Goal: Task Accomplishment & Management: Manage account settings

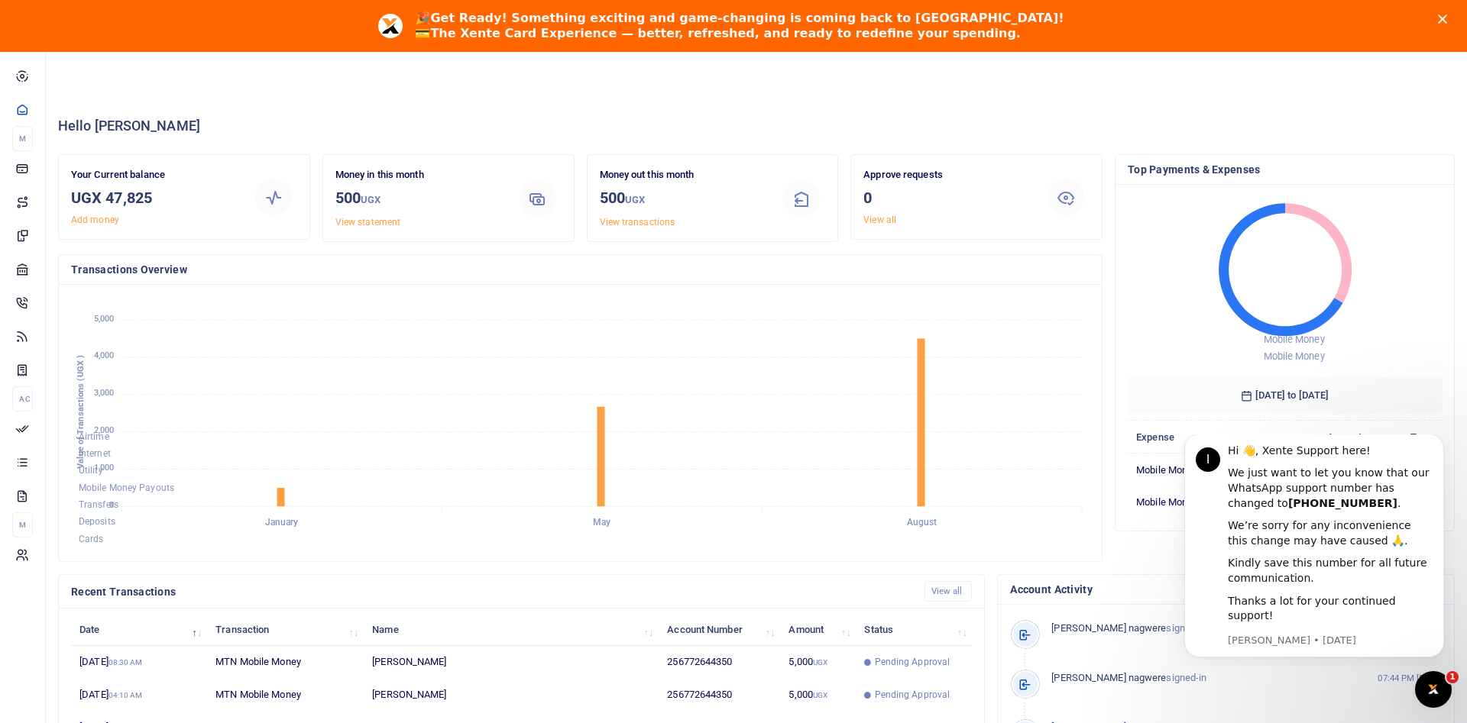
click at [703, 34] on b "The Xente Card Experience — better, refreshed, and ready to redefine your spend…" at bounding box center [725, 33] width 590 height 15
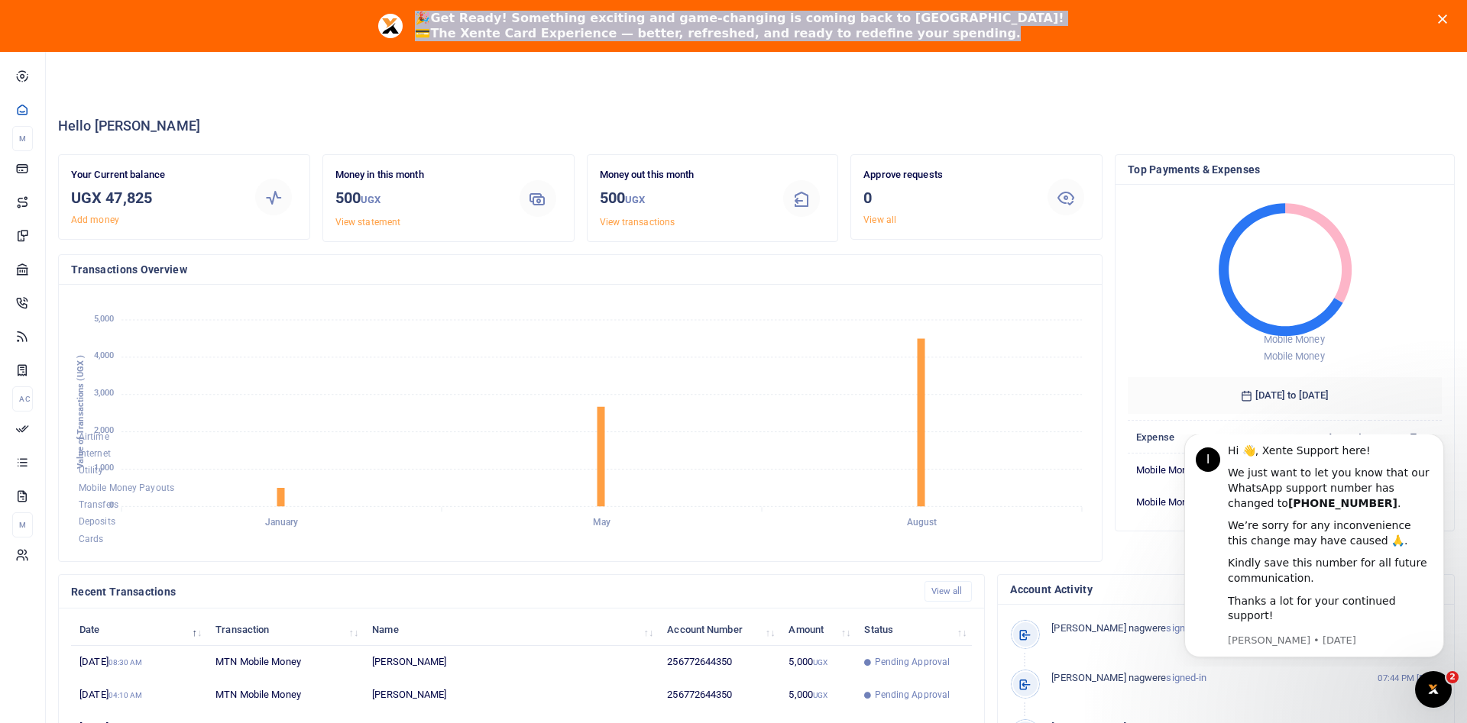
drag, startPoint x: 991, startPoint y: 31, endPoint x: 496, endPoint y: 21, distance: 495.8
click at [496, 21] on div "🎉 Get Ready! Something exciting and game-changing is coming back to Xente! 💳 Th…" at bounding box center [745, 26] width 661 height 40
click at [958, 40] on b "The Xente Card Experience — better, refreshed, and ready to redefine your spend…" at bounding box center [725, 33] width 590 height 15
drag, startPoint x: 1007, startPoint y: 31, endPoint x: 488, endPoint y: 27, distance: 519.4
click at [488, 27] on div "🎉 Get Ready! Something exciting and game-changing is coming back to Xente! 💳 Th…" at bounding box center [733, 26] width 1467 height 40
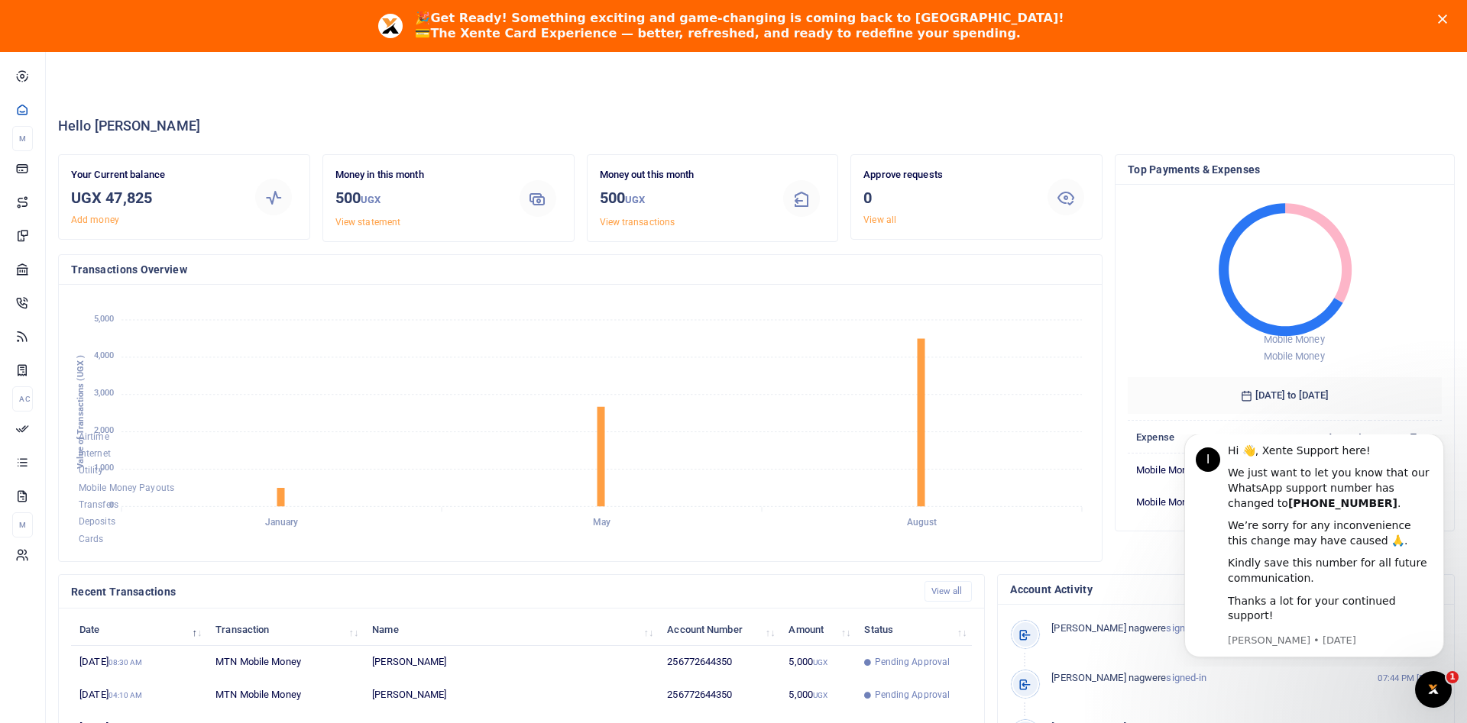
click at [597, 46] on div "🎉 Get Ready! Something exciting and game-changing is coming back to Xente! 💳 Th…" at bounding box center [733, 26] width 1467 height 52
click at [1444, 25] on div "🎉 Get Ready! Something exciting and game-changing is coming back to Xente! 💳 Th…" at bounding box center [733, 26] width 1467 height 40
click at [1447, 20] on div "Close" at bounding box center [1444, 18] width 15 height 9
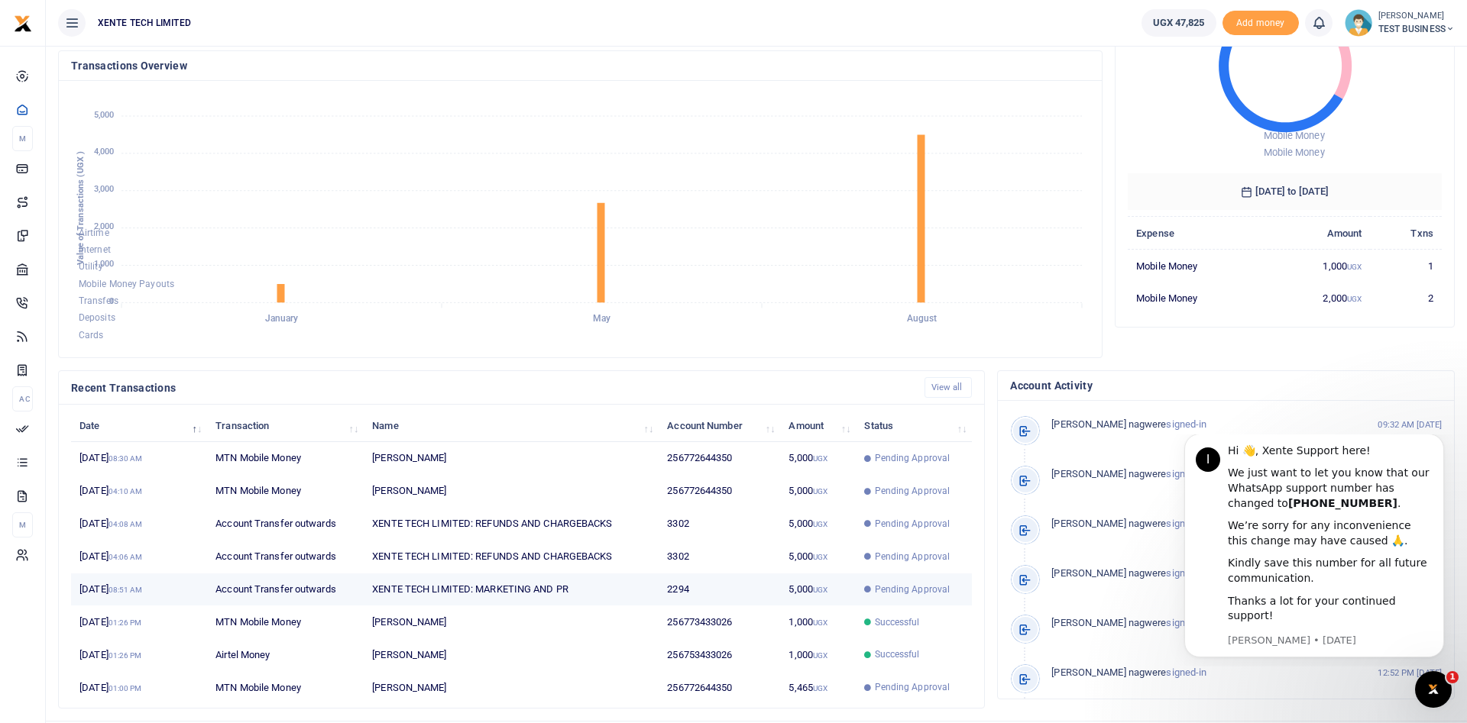
scroll to position [189, 0]
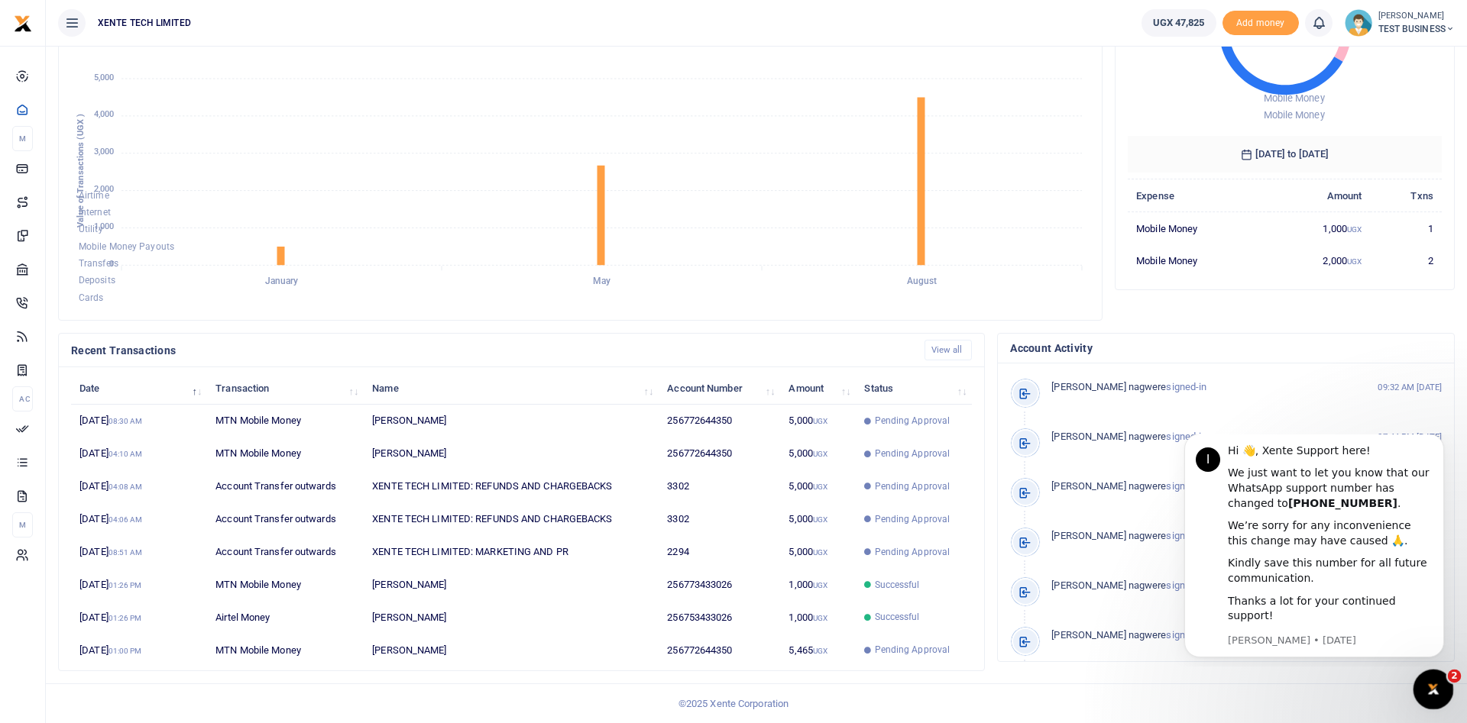
click at [1427, 684] on icon "Open Intercom Messenger" at bounding box center [1430, 687] width 25 height 25
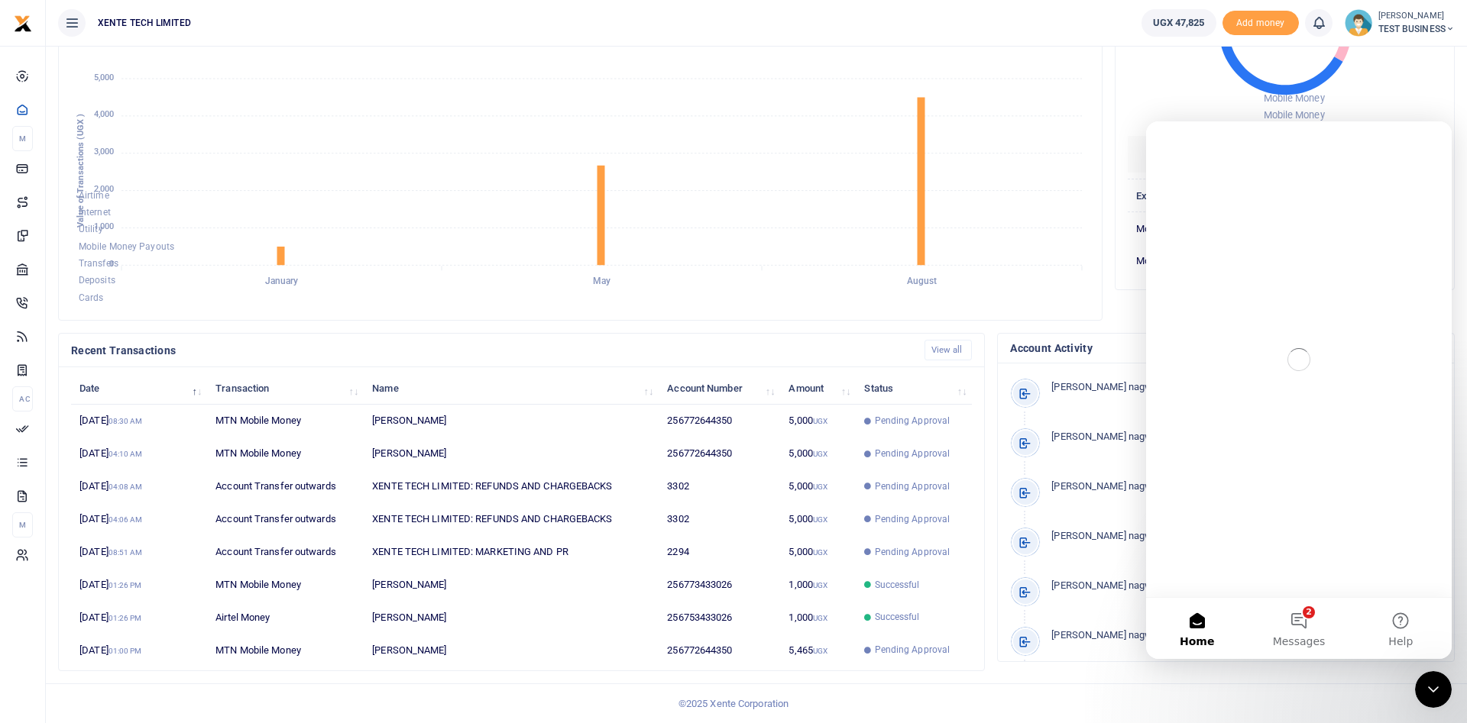
scroll to position [0, 0]
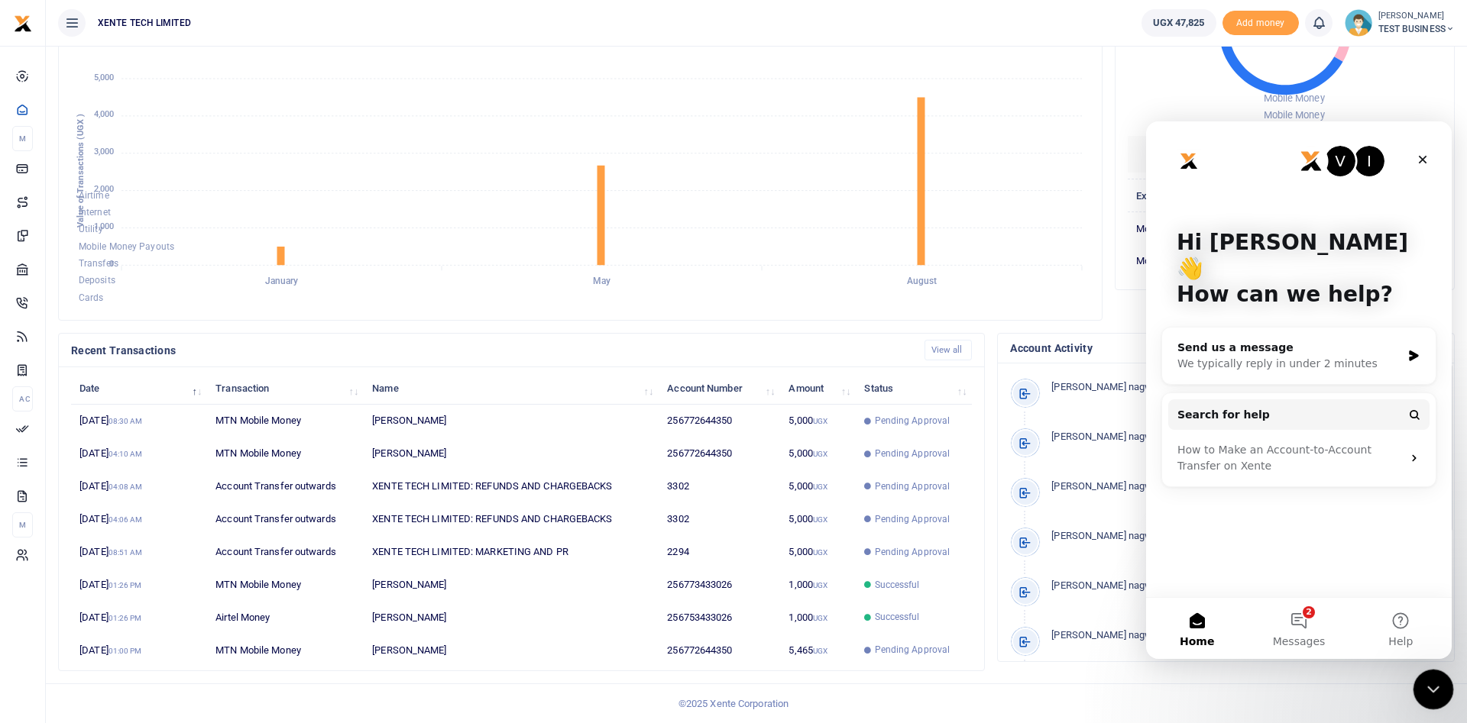
click at [1431, 696] on icon "Close Intercom Messenger" at bounding box center [1430, 687] width 18 height 18
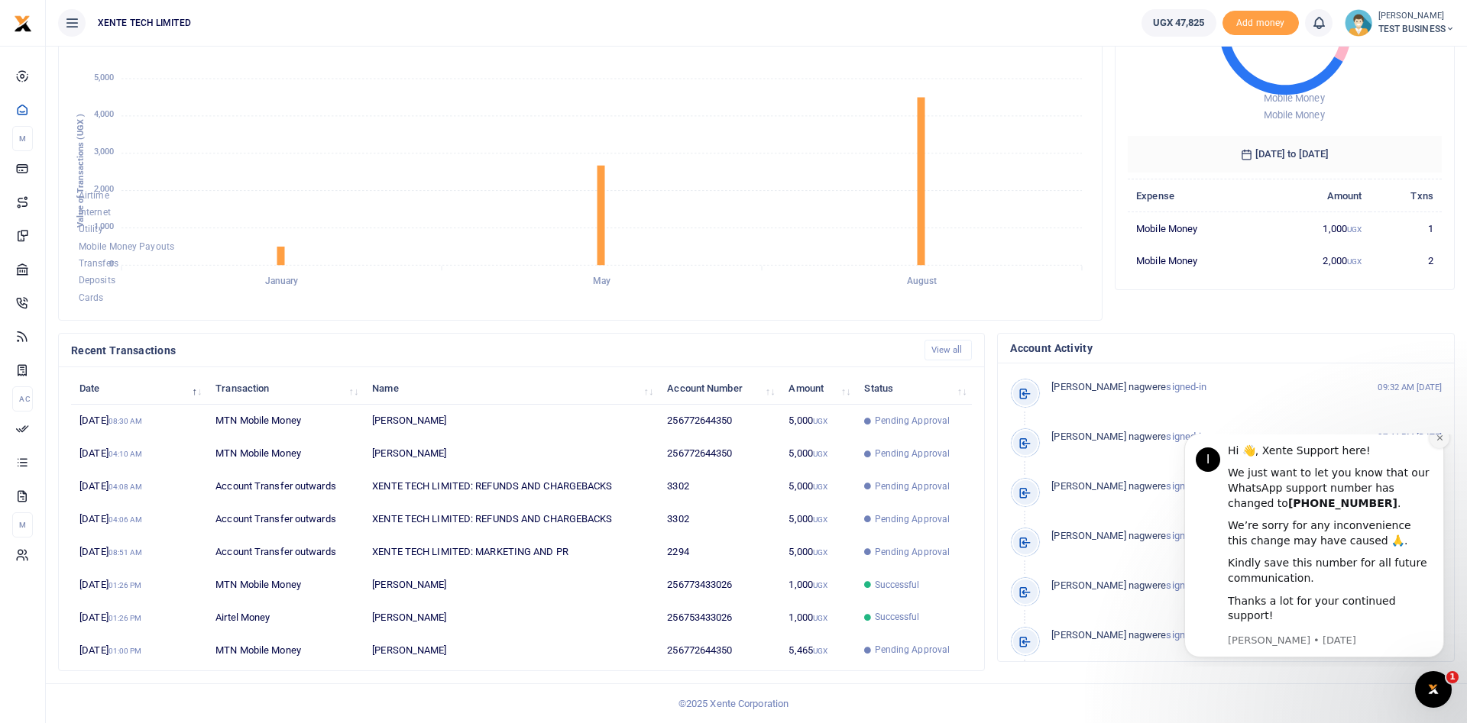
click at [1435, 442] on icon "Dismiss notification" at bounding box center [1439, 438] width 8 height 8
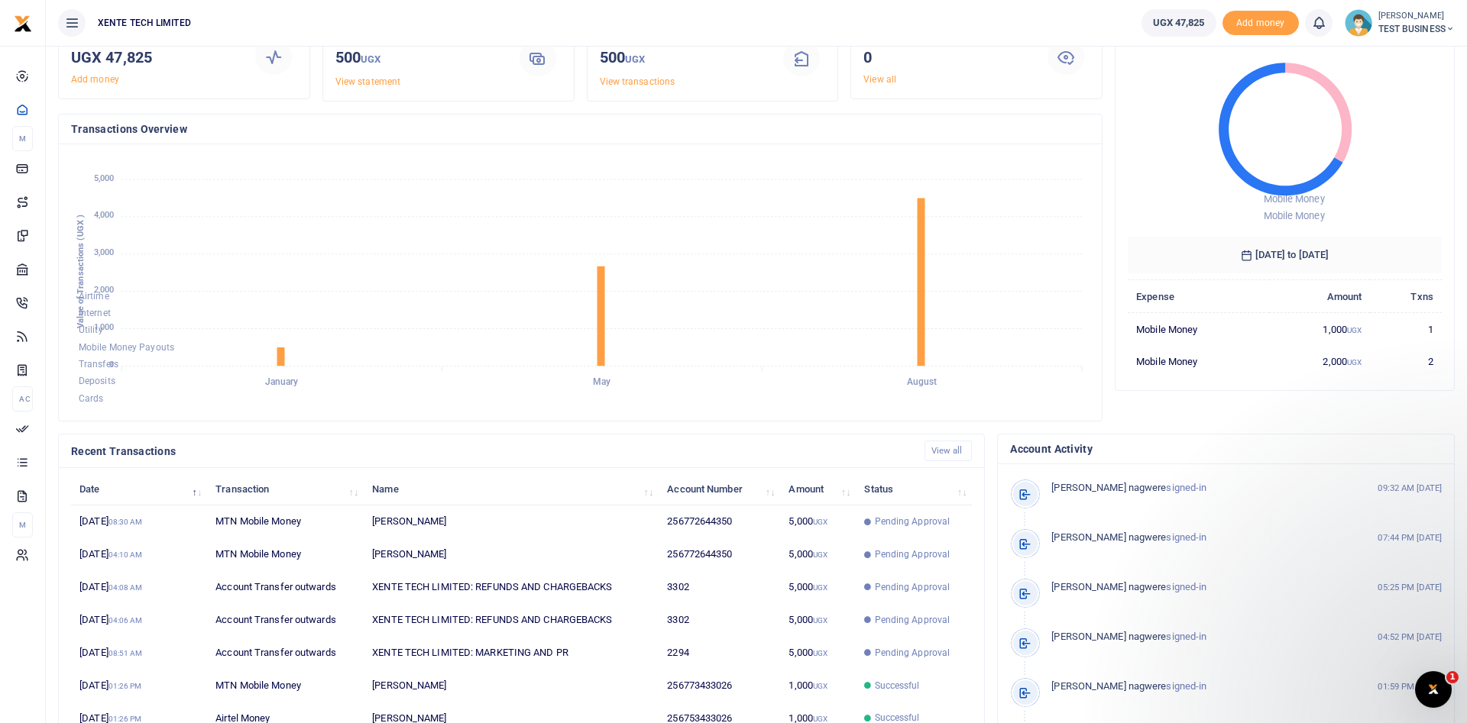
scroll to position [189, 0]
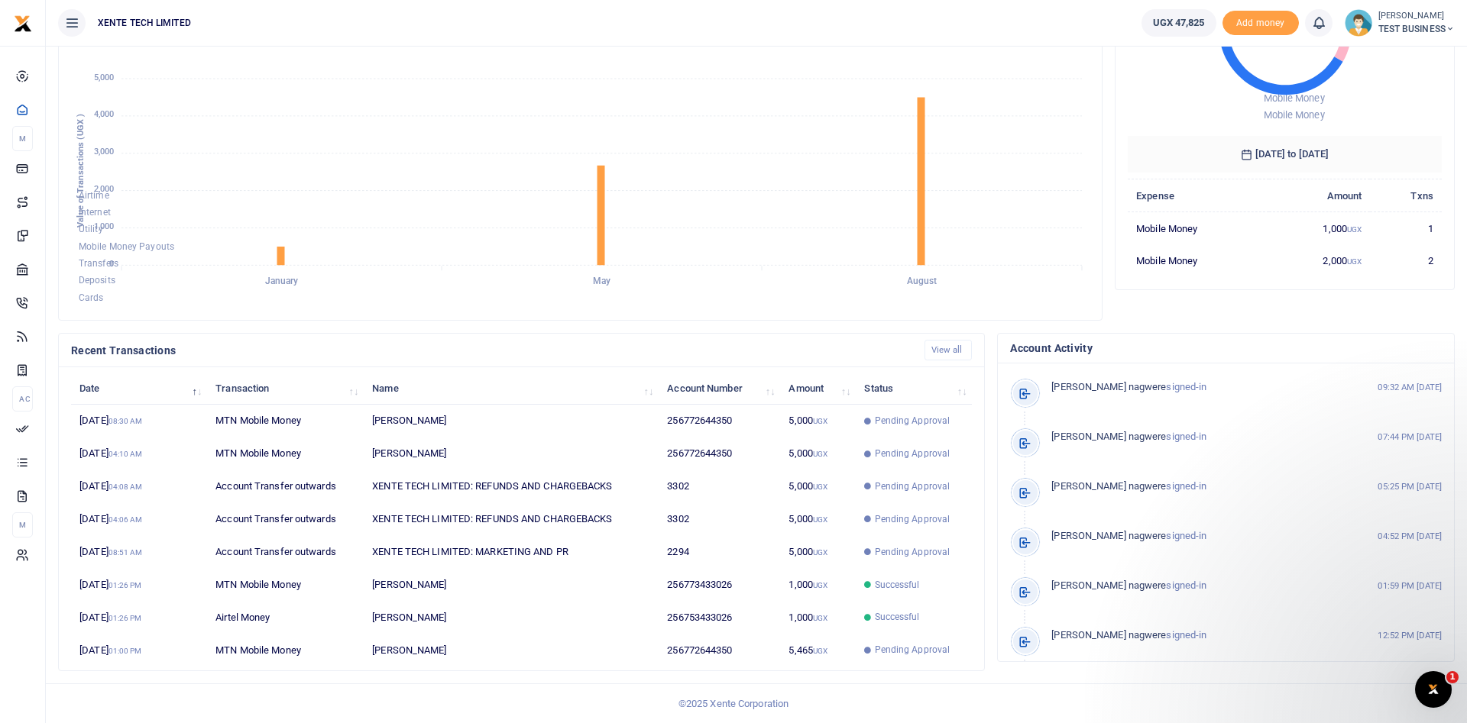
click at [1430, 36] on span "TEST BUSINESS" at bounding box center [1416, 29] width 76 height 14
click at [991, 116] on foreignobject "Airtime Internet Utility Mobile Money Payouts Transfers Deposits Cards" at bounding box center [580, 182] width 1018 height 252
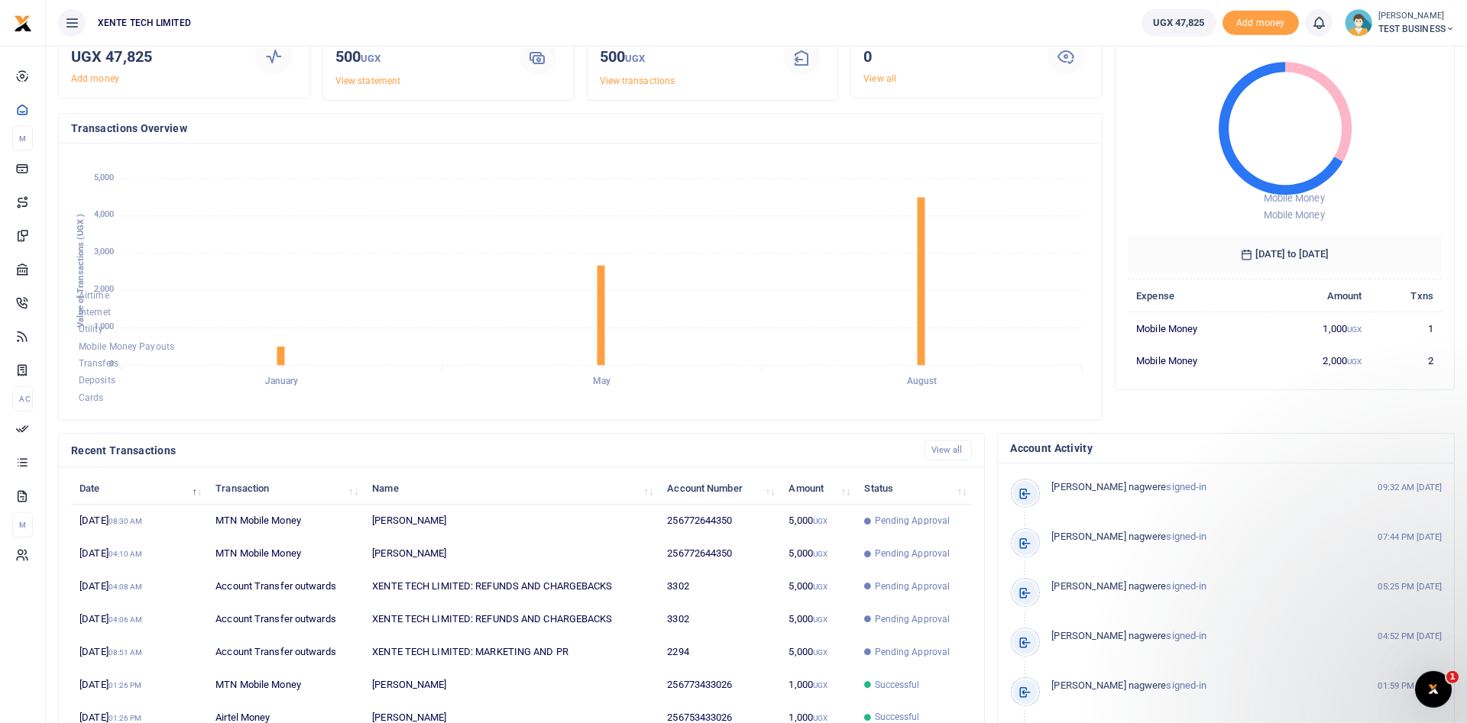
scroll to position [34, 0]
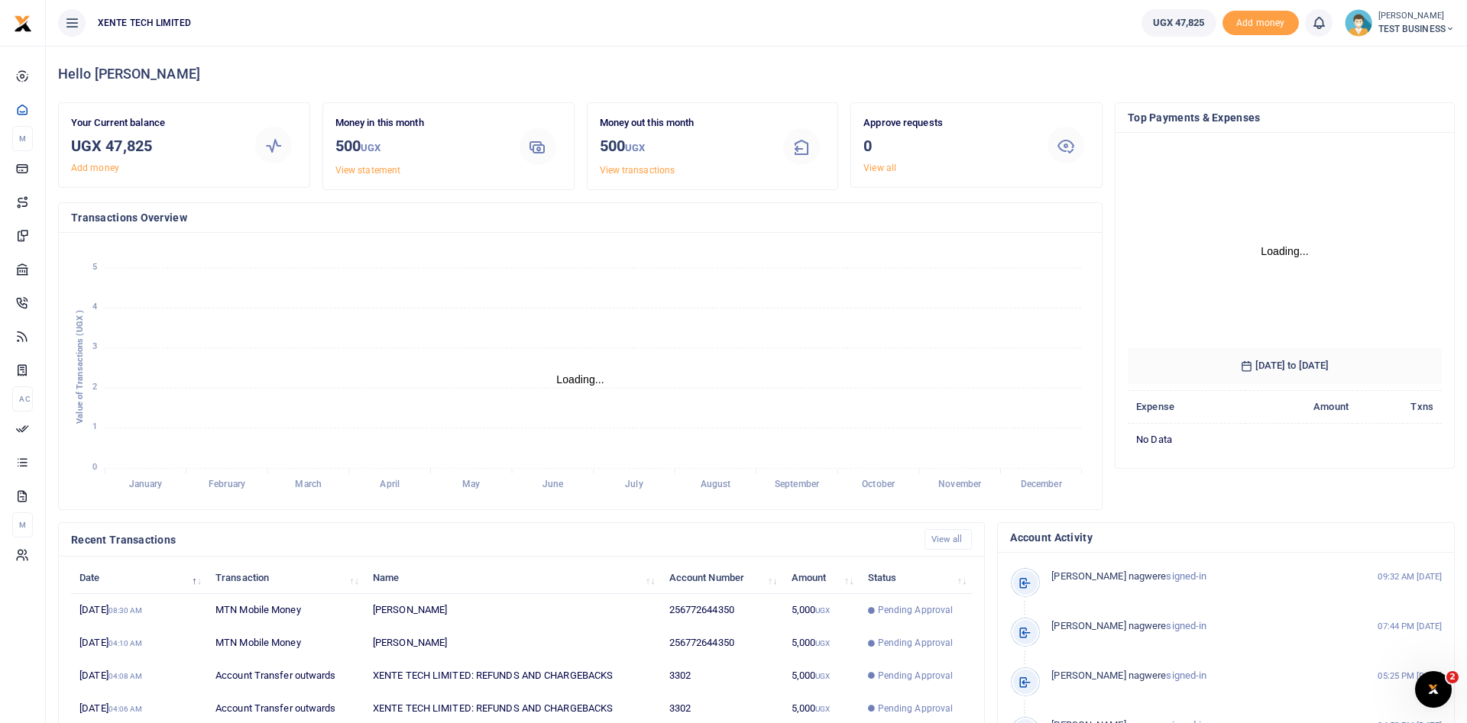
click at [1445, 31] on icon at bounding box center [1449, 29] width 9 height 11
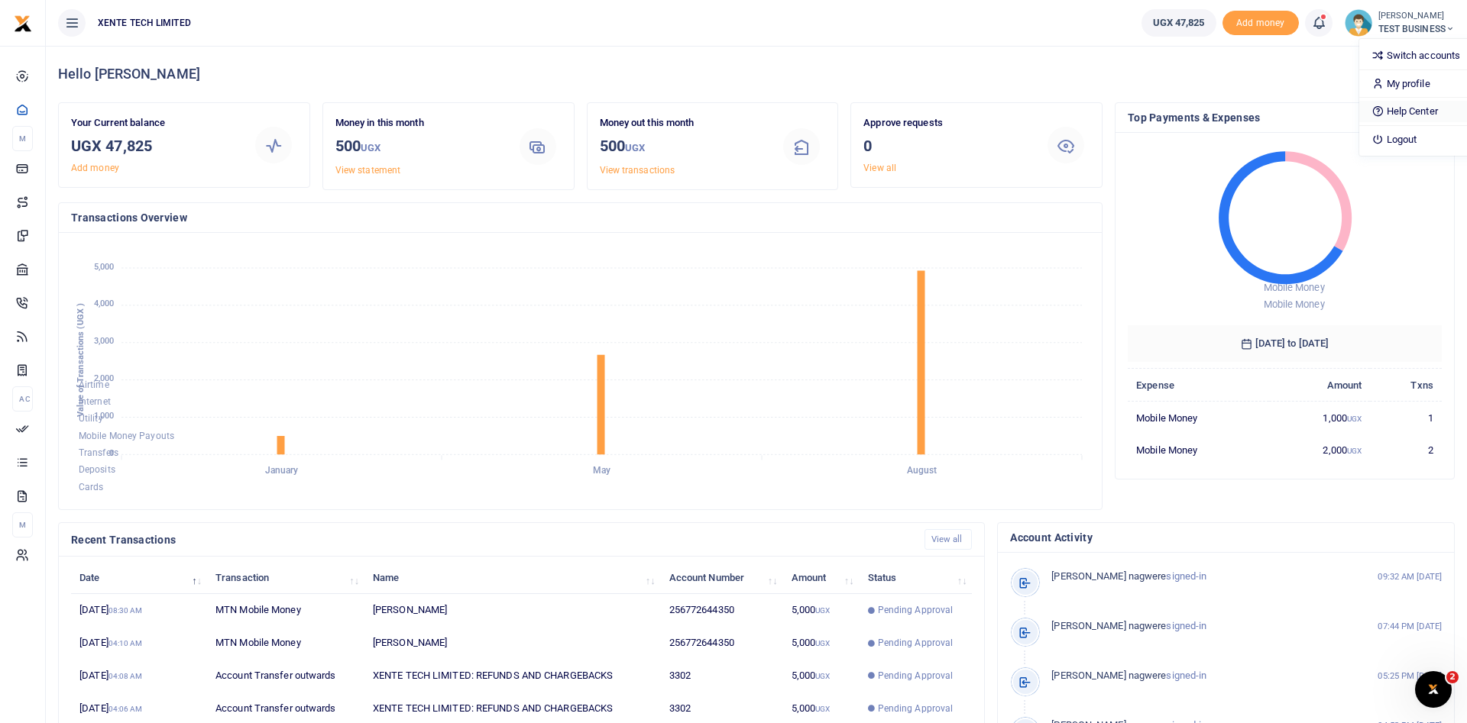
scroll to position [1, 1]
click at [1370, 131] on link "Logout" at bounding box center [1419, 139] width 121 height 21
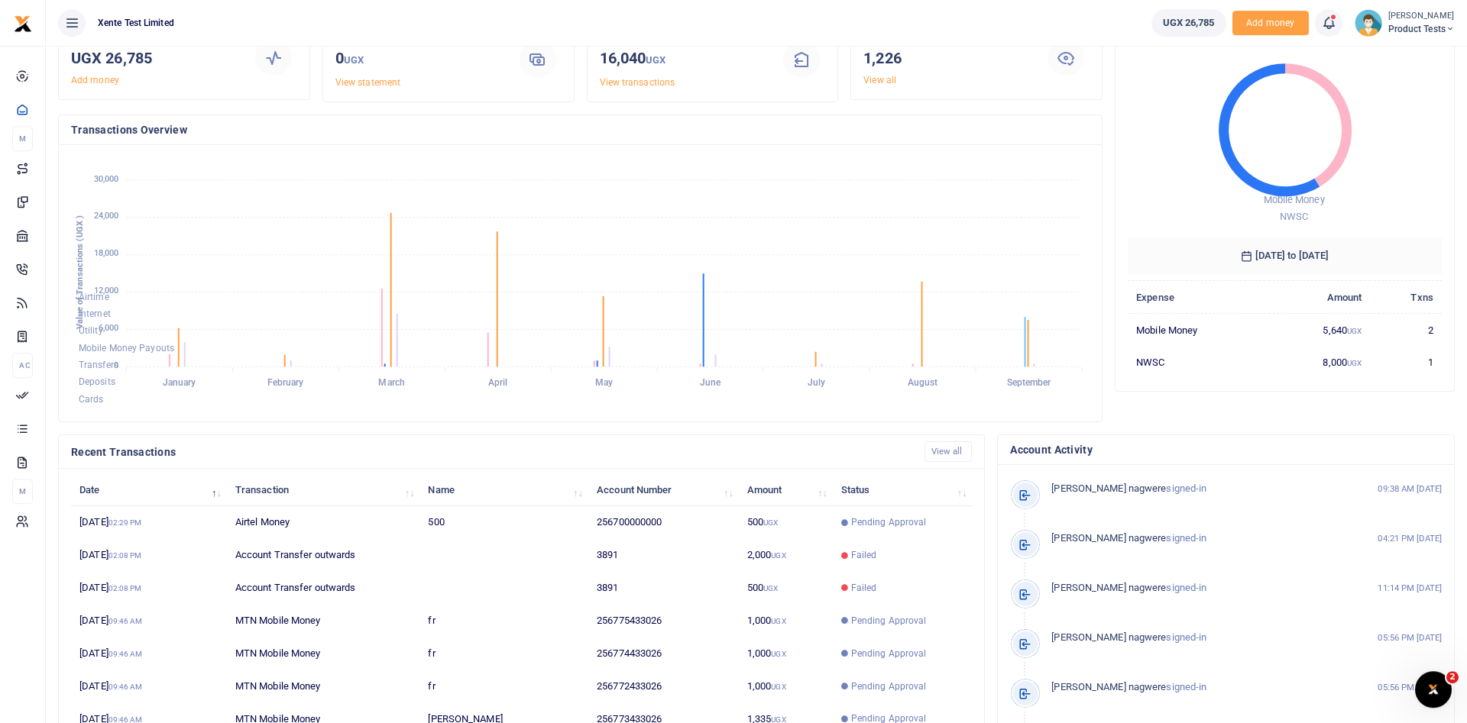
scroll to position [156, 0]
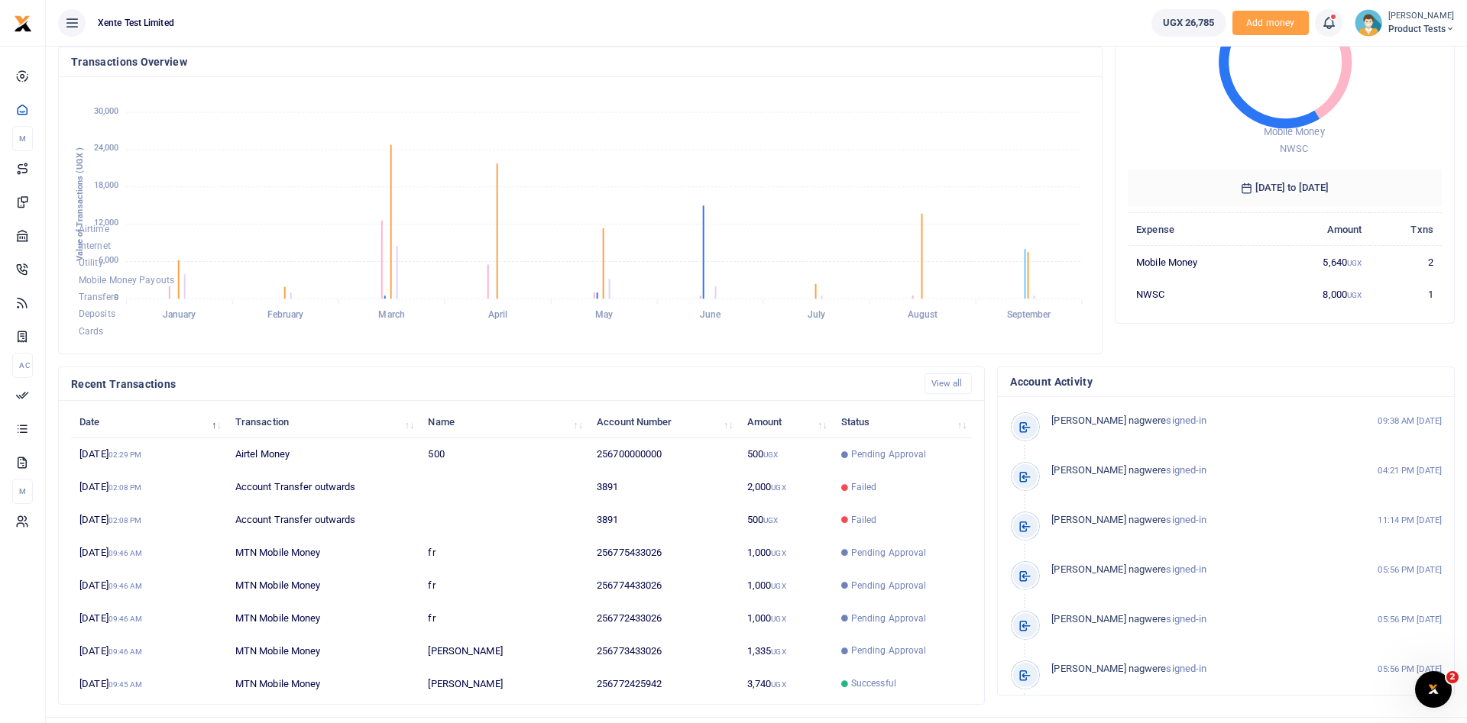
click at [1445, 32] on icon at bounding box center [1449, 29] width 9 height 11
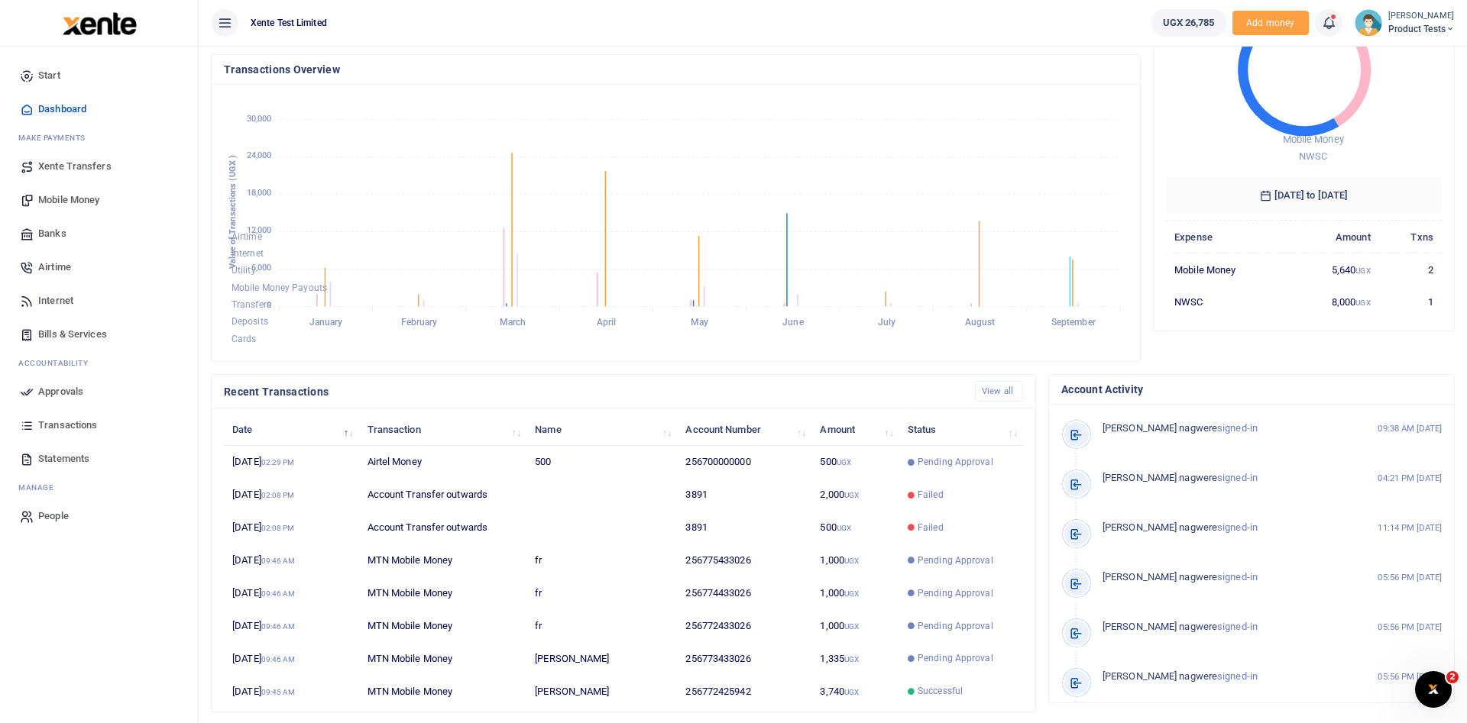
scroll to position [1, 1]
